Goal: Transaction & Acquisition: Book appointment/travel/reservation

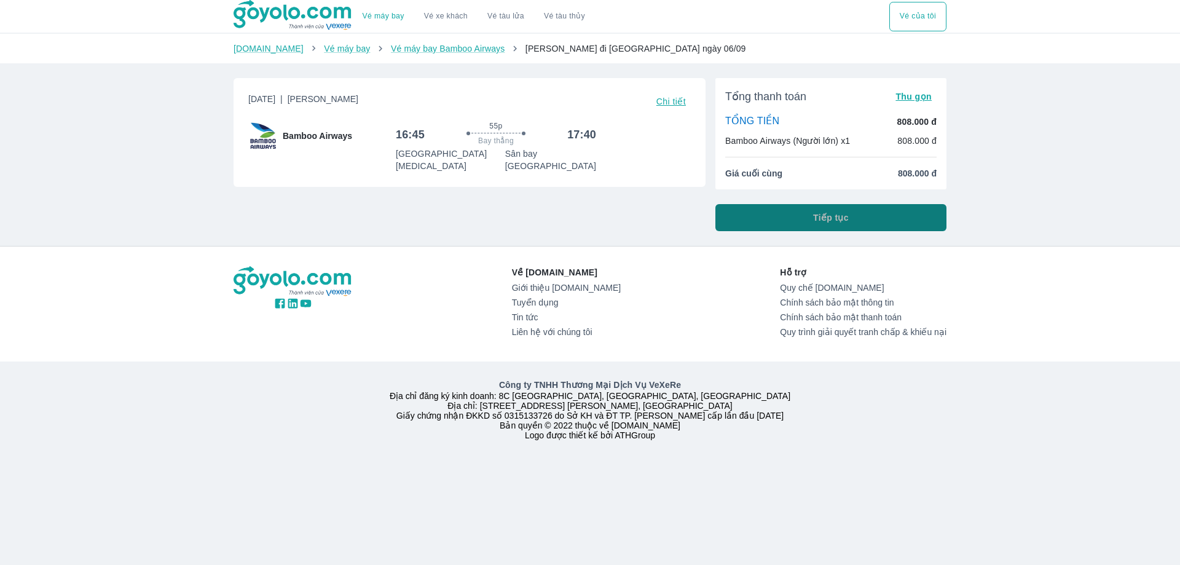
click at [810, 211] on button "Tiếp tục" at bounding box center [830, 217] width 231 height 27
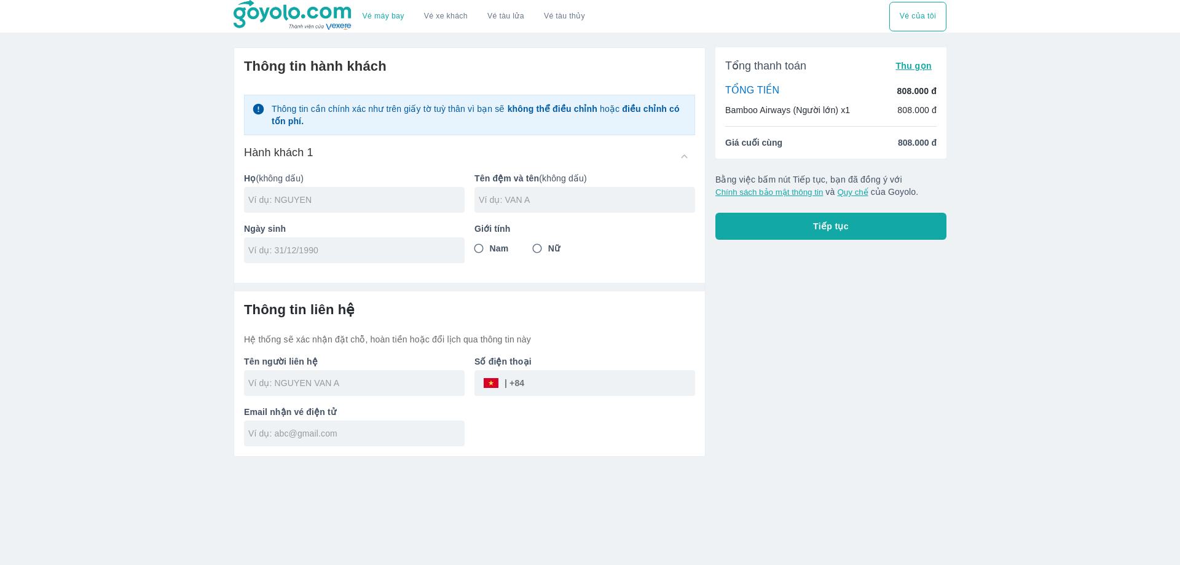
click at [368, 222] on div "Ngày sinh" at bounding box center [349, 238] width 230 height 50
click at [388, 205] on input "text" at bounding box center [356, 200] width 216 height 12
click at [383, 253] on div at bounding box center [354, 250] width 221 height 26
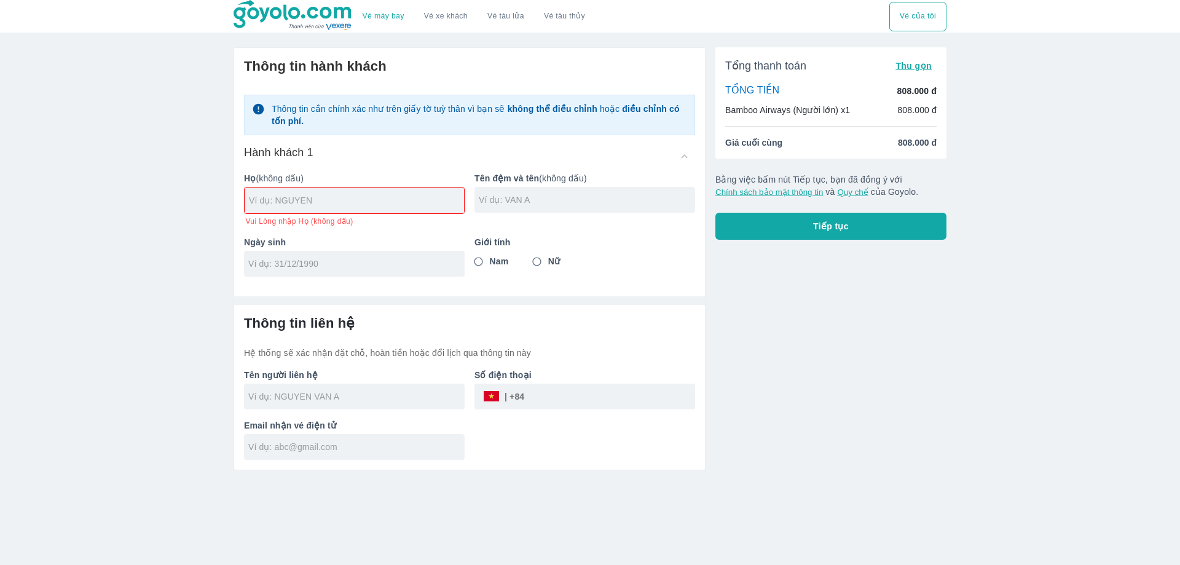
click at [339, 177] on p "Họ (không dấu)" at bounding box center [354, 178] width 221 height 12
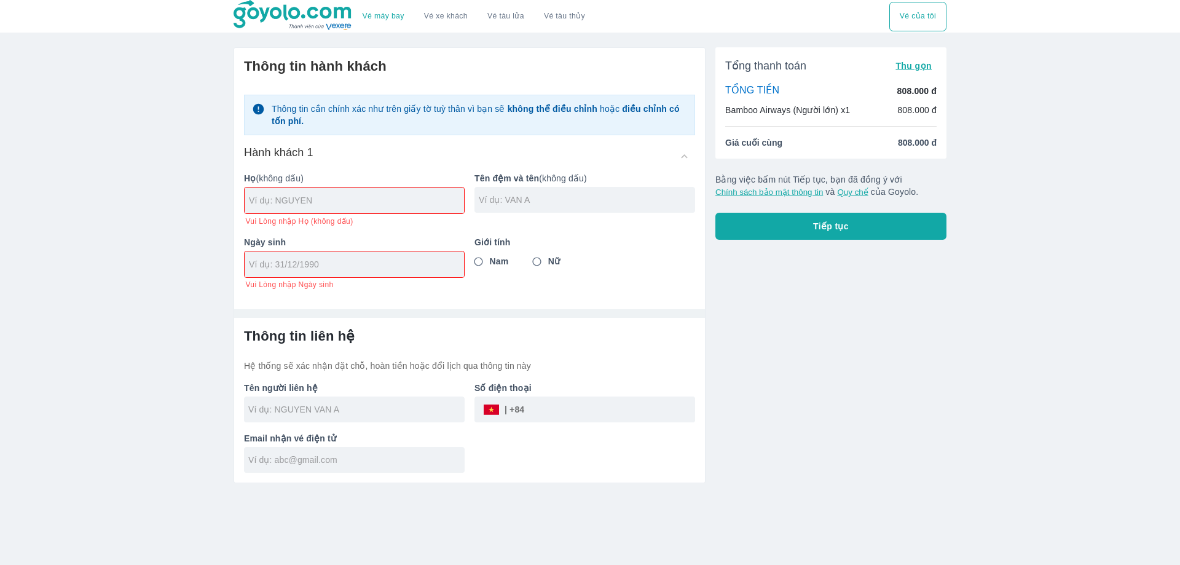
click at [380, 256] on div at bounding box center [354, 264] width 219 height 26
click at [390, 396] on div "Tên người liên hệ" at bounding box center [349, 397] width 230 height 50
click at [390, 410] on input "text" at bounding box center [356, 409] width 216 height 12
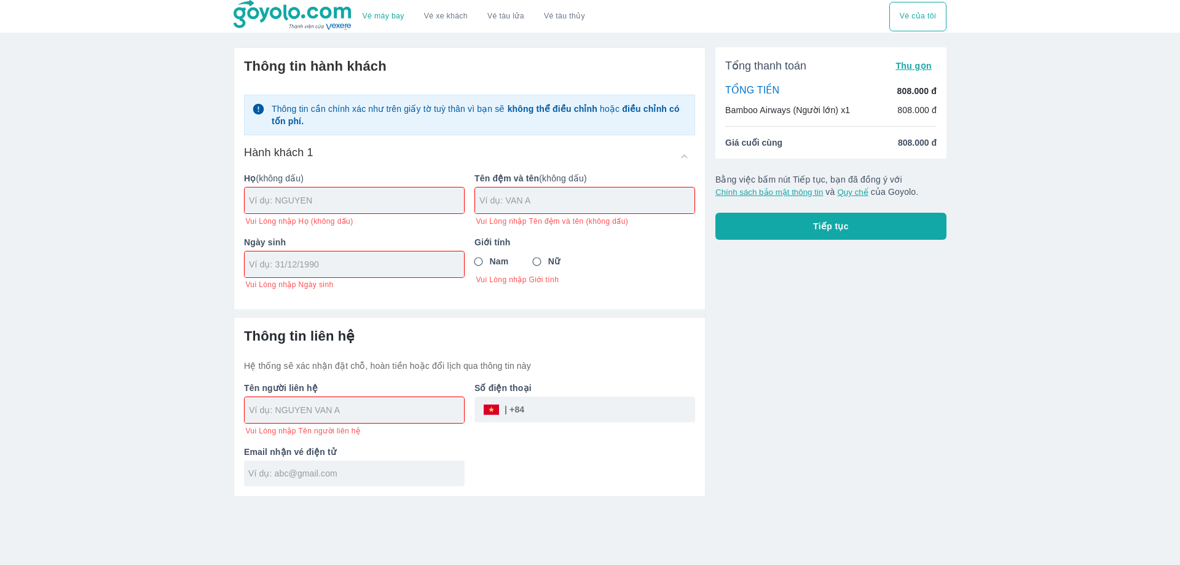
click at [427, 465] on div at bounding box center [354, 473] width 221 height 26
